Goal: Task Accomplishment & Management: Complete application form

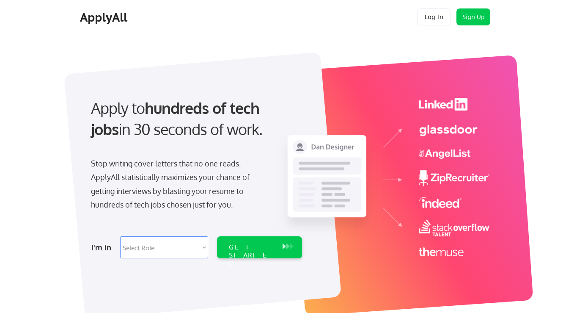
scroll to position [3, 0]
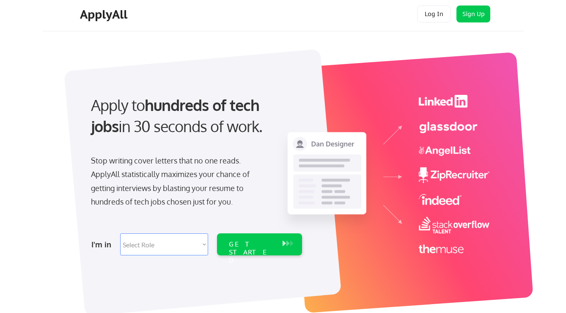
click at [136, 245] on select "Select Role Software Engineering Product Management Customer Success Sales UI/U…" at bounding box center [164, 244] width 88 height 22
select select ""product""
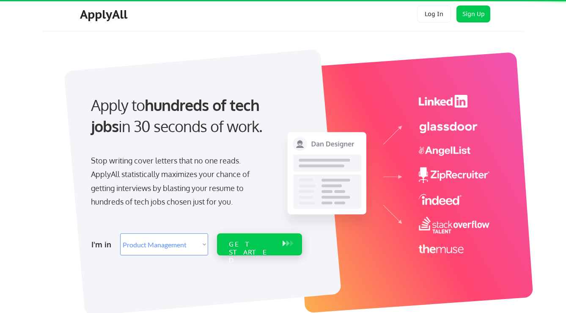
click at [264, 246] on div "GET STARTED" at bounding box center [251, 252] width 45 height 25
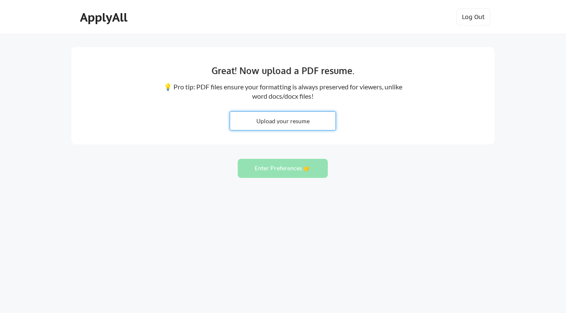
click at [305, 124] on input "file" at bounding box center [282, 121] width 105 height 18
type input "C:\fakepath\NAZUK JAIN_Principal Product Manager, Product Lead,Growth_0820.pdf"
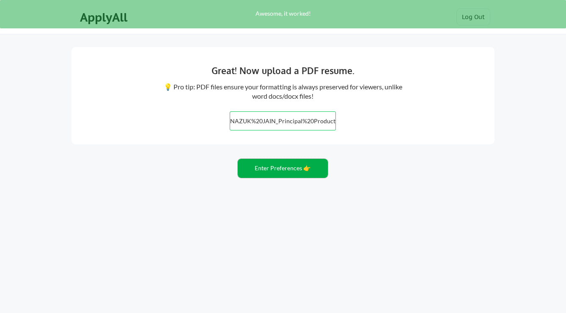
click at [289, 170] on button "Enter Preferences 👉" at bounding box center [283, 168] width 90 height 19
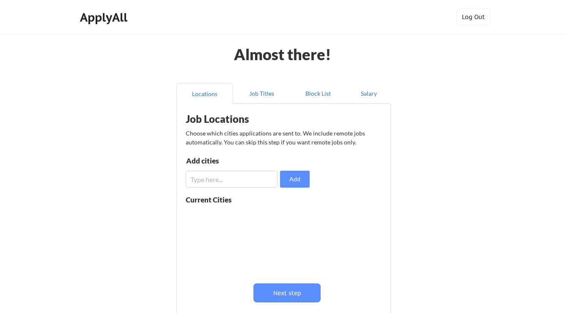
click at [223, 180] on input "input" at bounding box center [232, 179] width 92 height 17
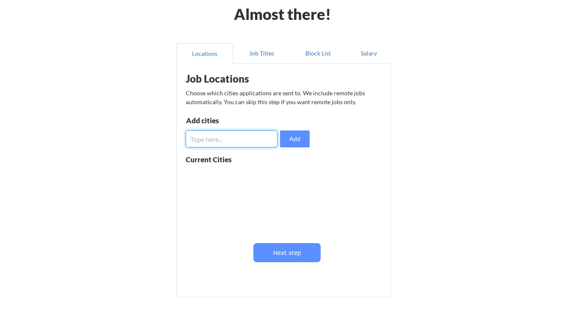
scroll to position [35, 0]
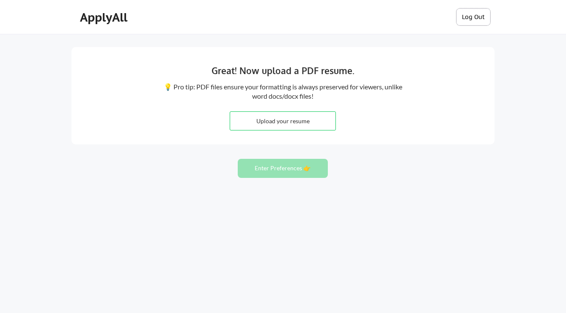
click at [474, 20] on button "Log Out" at bounding box center [474, 16] width 34 height 17
